Goal: Book appointment/travel/reservation

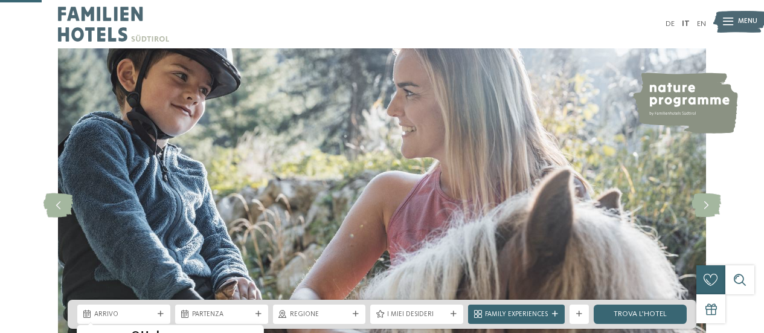
click at [162, 311] on icon at bounding box center [161, 314] width 6 height 6
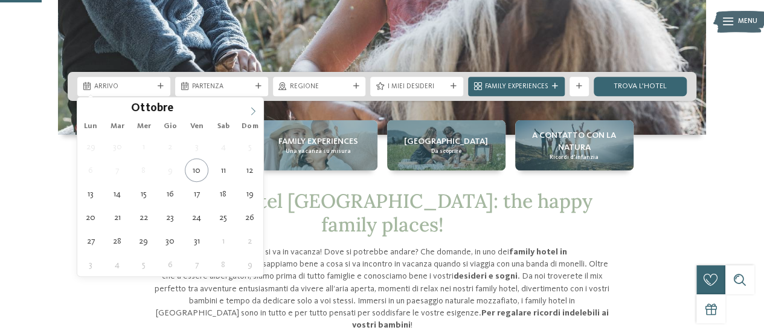
click at [254, 105] on span at bounding box center [253, 107] width 21 height 21
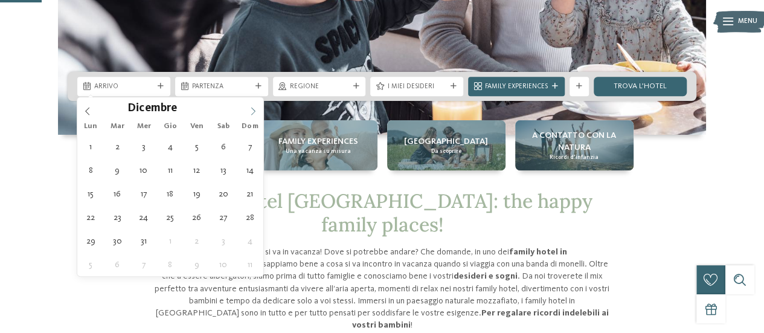
click at [254, 105] on span at bounding box center [253, 107] width 21 height 21
type div "27.12.2025"
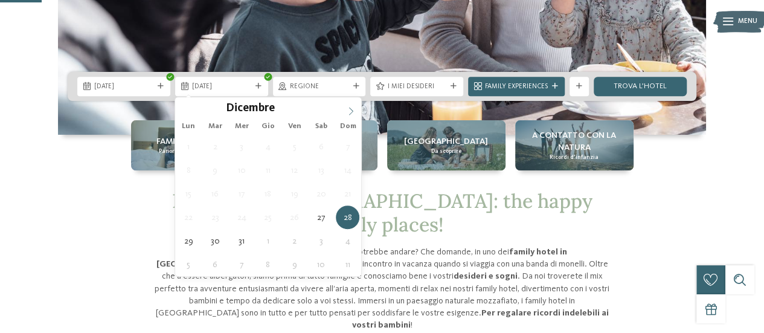
type input "****"
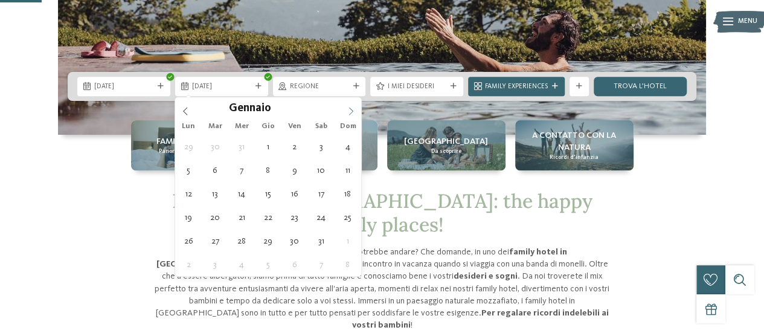
click at [352, 105] on span at bounding box center [351, 107] width 21 height 21
type div "03.01.2026"
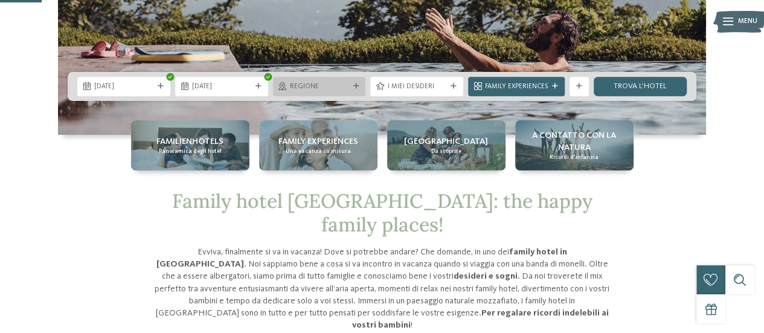
click at [342, 79] on div "Regione" at bounding box center [319, 86] width 93 height 19
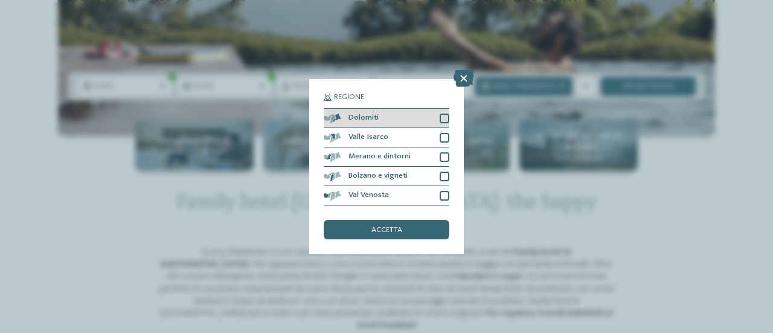
click at [408, 120] on div "Dolomiti" at bounding box center [387, 118] width 126 height 19
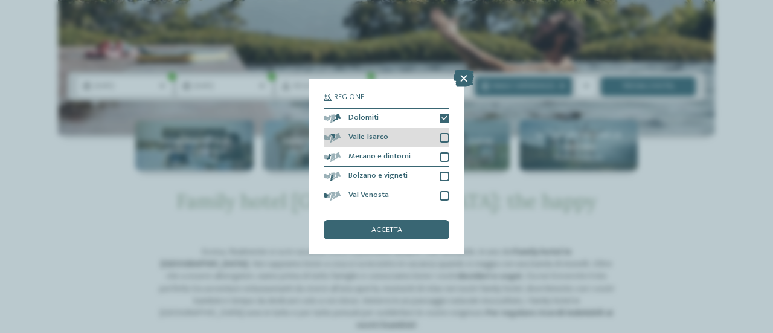
click at [432, 132] on div "Valle Isarco" at bounding box center [387, 137] width 126 height 19
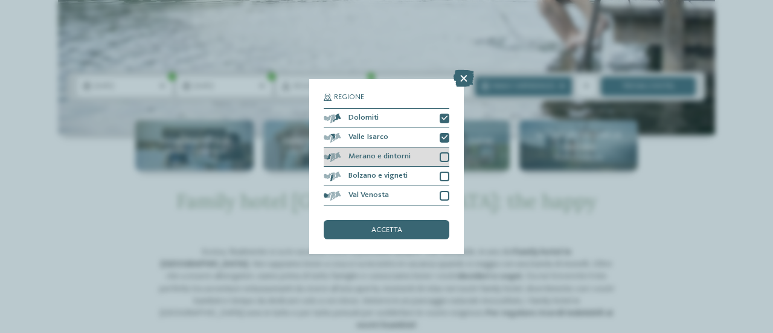
click at [424, 154] on div "Merano e dintorni" at bounding box center [387, 156] width 126 height 19
click at [420, 166] on div "Merano e dintorni" at bounding box center [387, 156] width 126 height 19
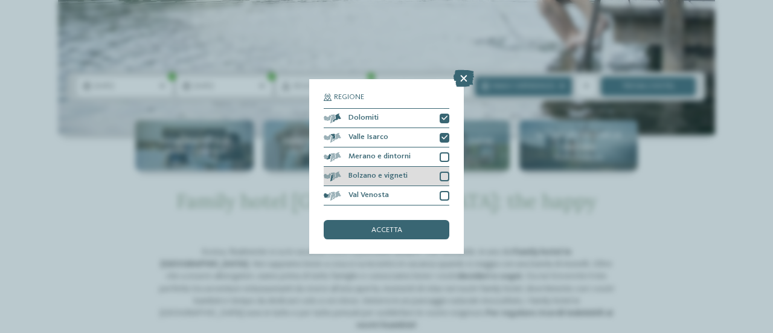
click at [422, 171] on div "Bolzano e vigneti" at bounding box center [387, 176] width 126 height 19
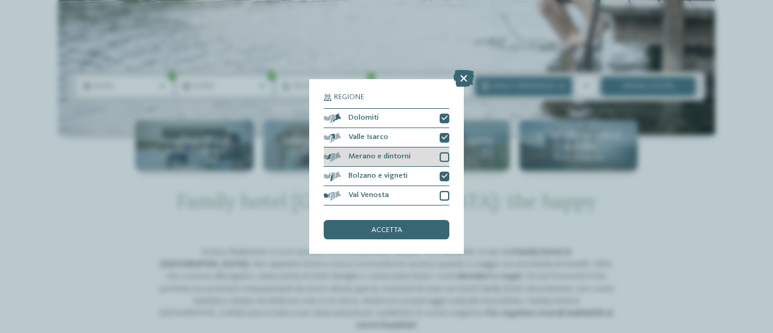
click at [426, 165] on div "Merano e dintorni" at bounding box center [387, 156] width 126 height 19
click at [425, 159] on div "Merano e dintorni" at bounding box center [387, 156] width 126 height 19
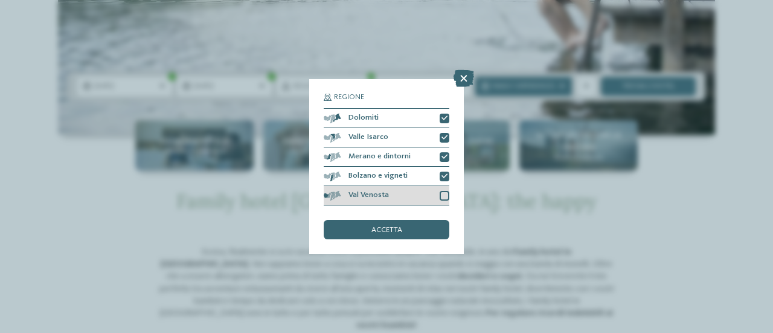
click at [408, 191] on div "Val Venosta" at bounding box center [387, 195] width 126 height 19
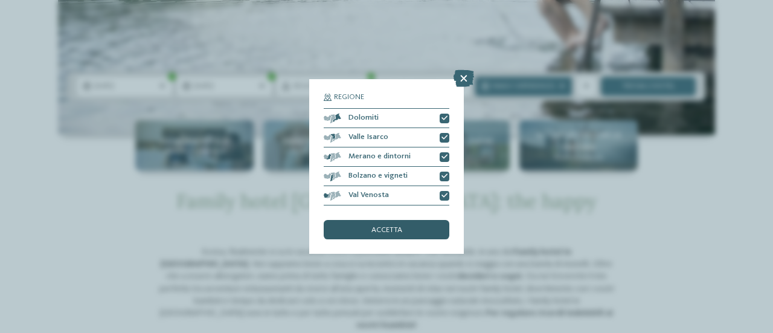
click at [400, 222] on div "accetta" at bounding box center [387, 229] width 126 height 19
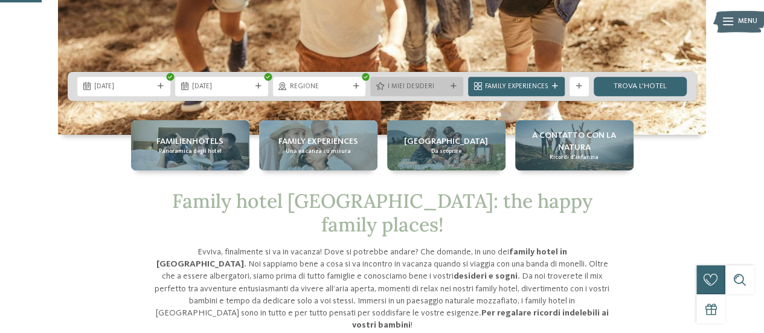
click at [442, 81] on div "I miei desideri" at bounding box center [417, 86] width 64 height 10
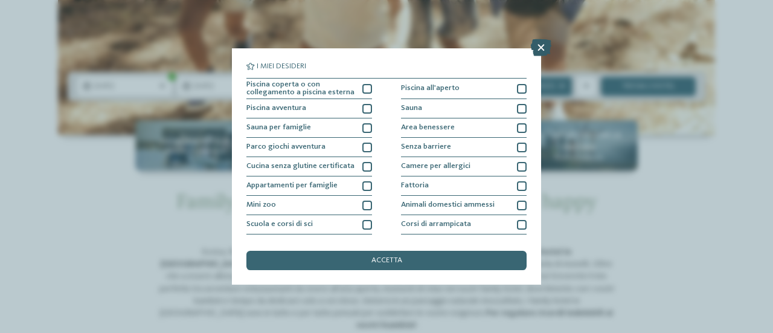
click at [541, 47] on icon at bounding box center [541, 47] width 21 height 17
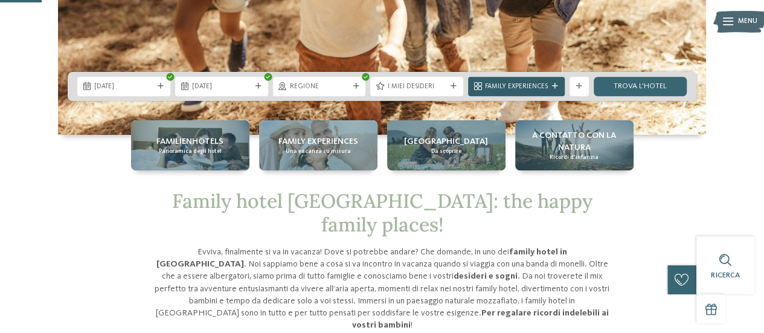
click at [552, 84] on icon at bounding box center [555, 86] width 6 height 6
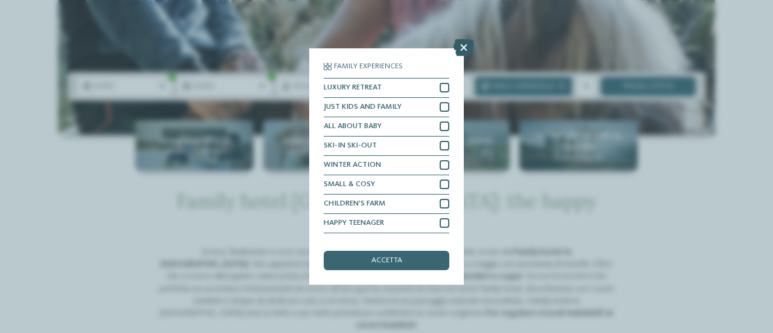
click at [462, 49] on icon at bounding box center [464, 47] width 21 height 17
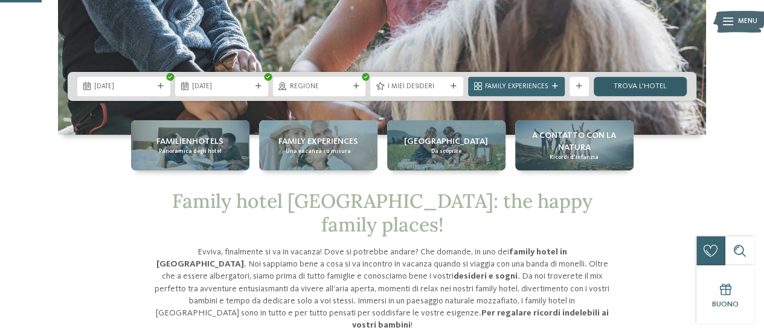
click at [625, 82] on link "trova l’hotel" at bounding box center [640, 86] width 93 height 19
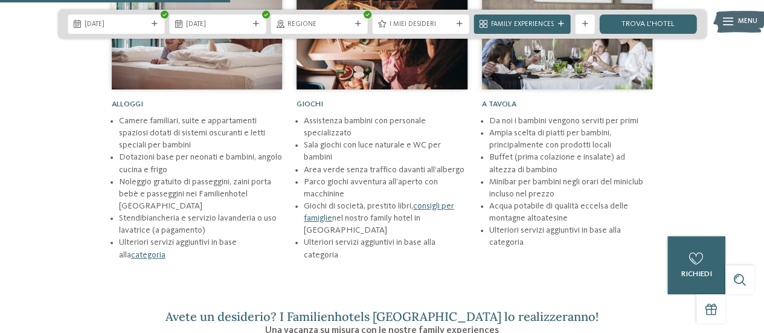
scroll to position [1331, 0]
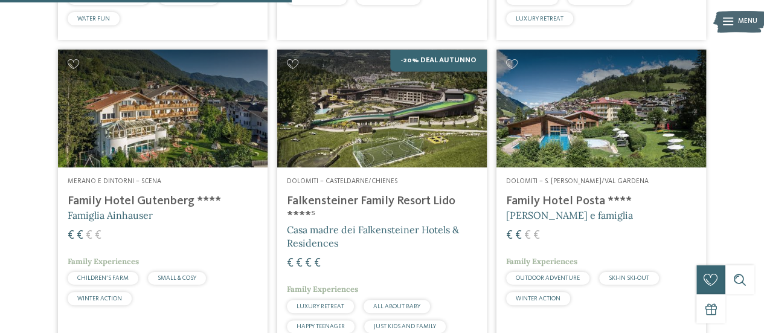
scroll to position [935, 0]
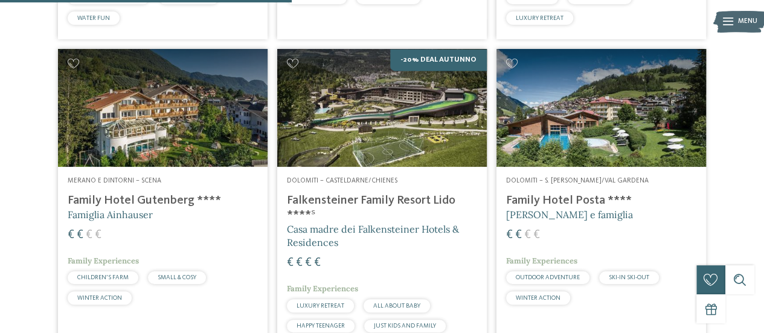
click at [379, 101] on img at bounding box center [382, 108] width 210 height 118
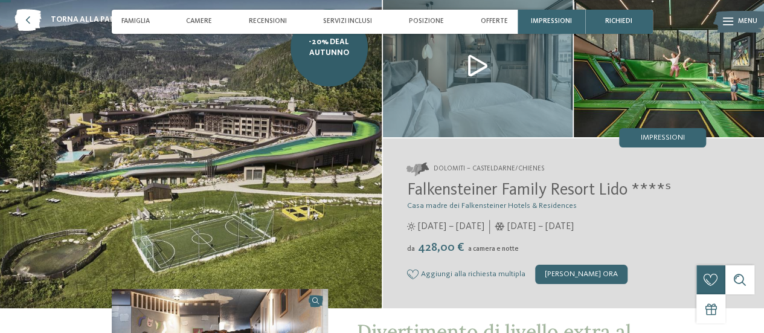
scroll to position [56, 0]
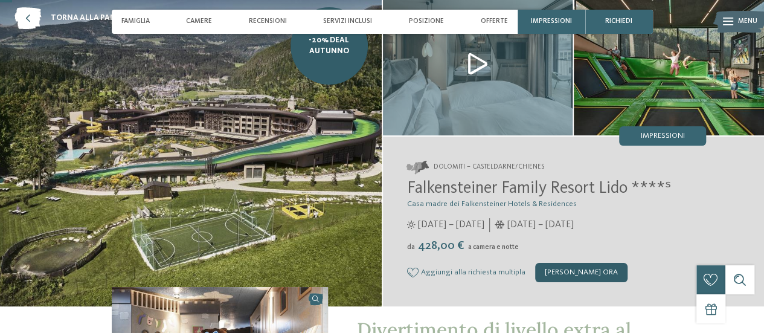
click at [555, 270] on div "[PERSON_NAME] ora" at bounding box center [581, 272] width 92 height 19
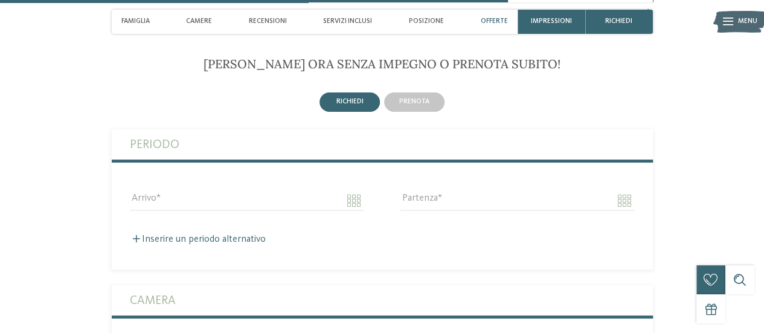
scroll to position [2332, 0]
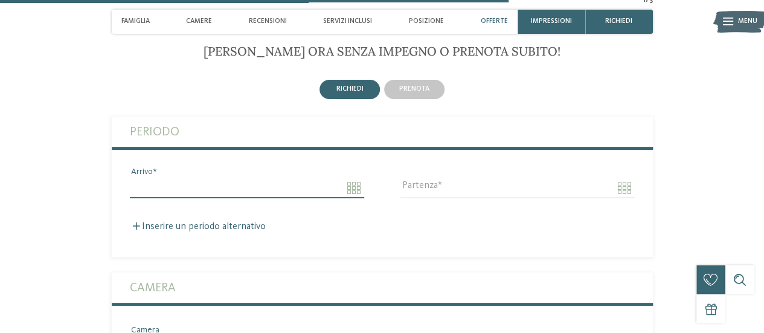
click at [338, 198] on input "Arrivo" at bounding box center [247, 188] width 234 height 21
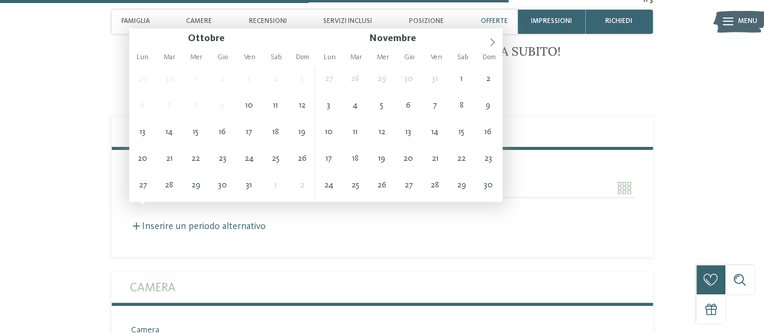
click at [338, 198] on input "Arrivo" at bounding box center [247, 188] width 234 height 21
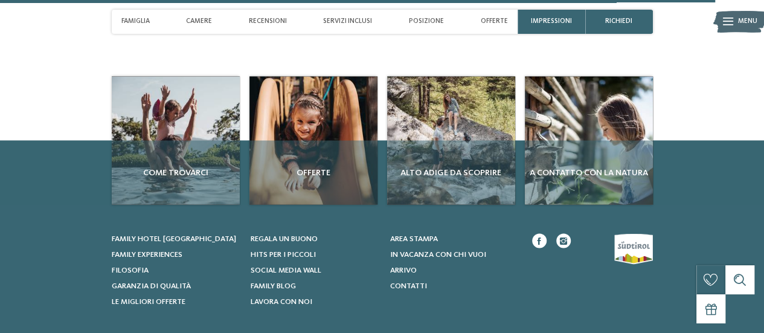
scroll to position [3276, 0]
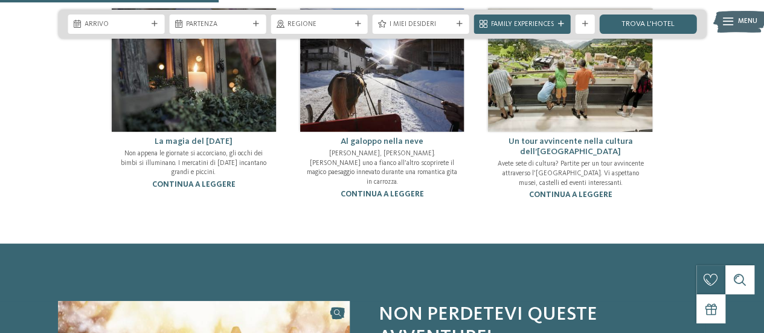
scroll to position [600, 0]
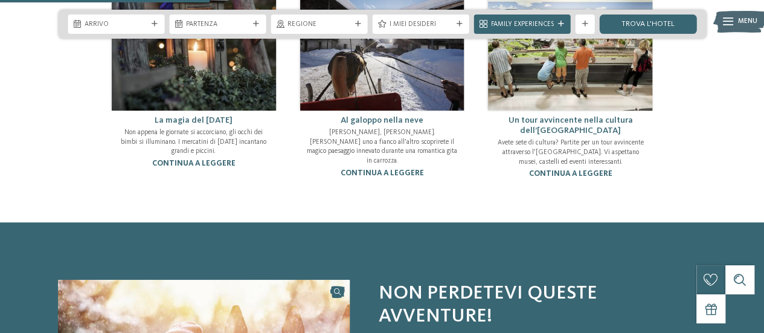
scroll to position [552, 0]
